Goal: Obtain resource: Download file/media

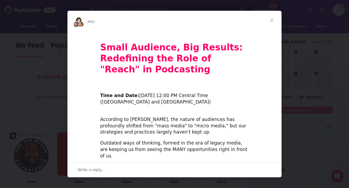
click at [273, 20] on span "Close" at bounding box center [271, 20] width 19 height 19
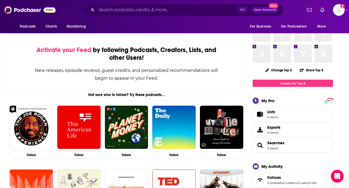
scroll to position [27, 0]
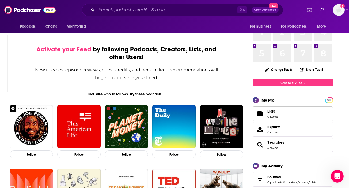
click at [270, 113] on span "Lists" at bounding box center [271, 111] width 8 height 5
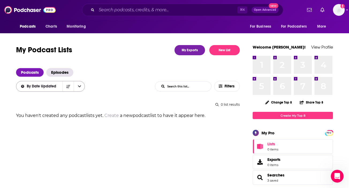
click at [78, 85] on icon "open menu" at bounding box center [79, 86] width 3 height 4
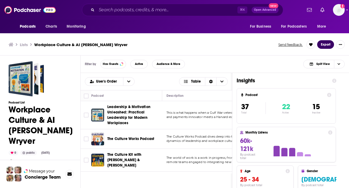
click at [325, 46] on button "Export" at bounding box center [325, 44] width 17 height 9
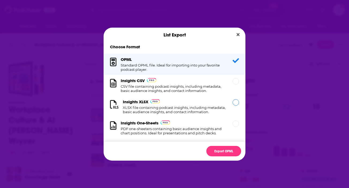
click at [209, 107] on h1 "XLSX file containing podcast insights, including metadata, basic audience insig…" at bounding box center [174, 109] width 103 height 9
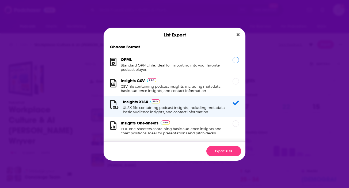
click at [212, 68] on h1 "Standard OPML file. Ideal for importing into your favorite podcast player." at bounding box center [173, 67] width 105 height 9
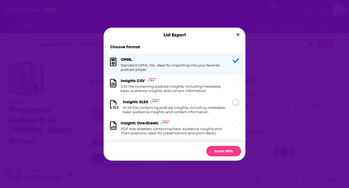
click at [207, 107] on h1 "XLSX file containing podcast insights, including metadata, basic audience insig…" at bounding box center [174, 109] width 103 height 9
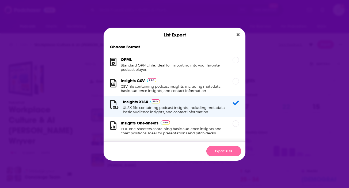
click at [224, 149] on button "Export XLSX" at bounding box center [223, 151] width 35 height 10
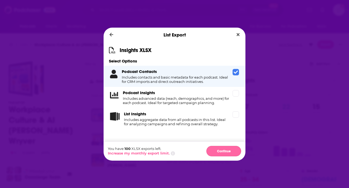
click at [217, 149] on button "Continue" at bounding box center [223, 151] width 35 height 10
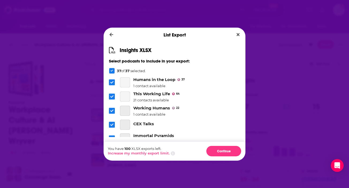
scroll to position [205, 0]
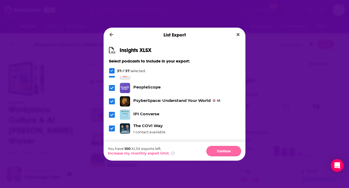
click at [221, 153] on button "Continue" at bounding box center [223, 151] width 35 height 10
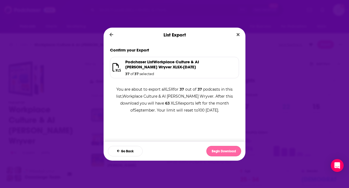
click at [225, 150] on button "Begin Download" at bounding box center [223, 151] width 35 height 10
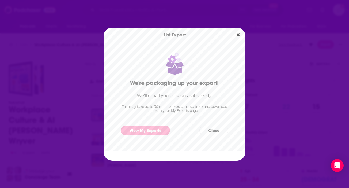
click at [163, 130] on link "View My Exports" at bounding box center [145, 130] width 49 height 10
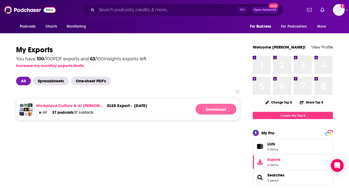
click at [209, 109] on link "Download" at bounding box center [216, 109] width 41 height 11
click at [94, 104] on link "Workplace Culture & AI [PERSON_NAME] Wryver" at bounding box center [70, 105] width 69 height 5
